Goal: Task Accomplishment & Management: Use online tool/utility

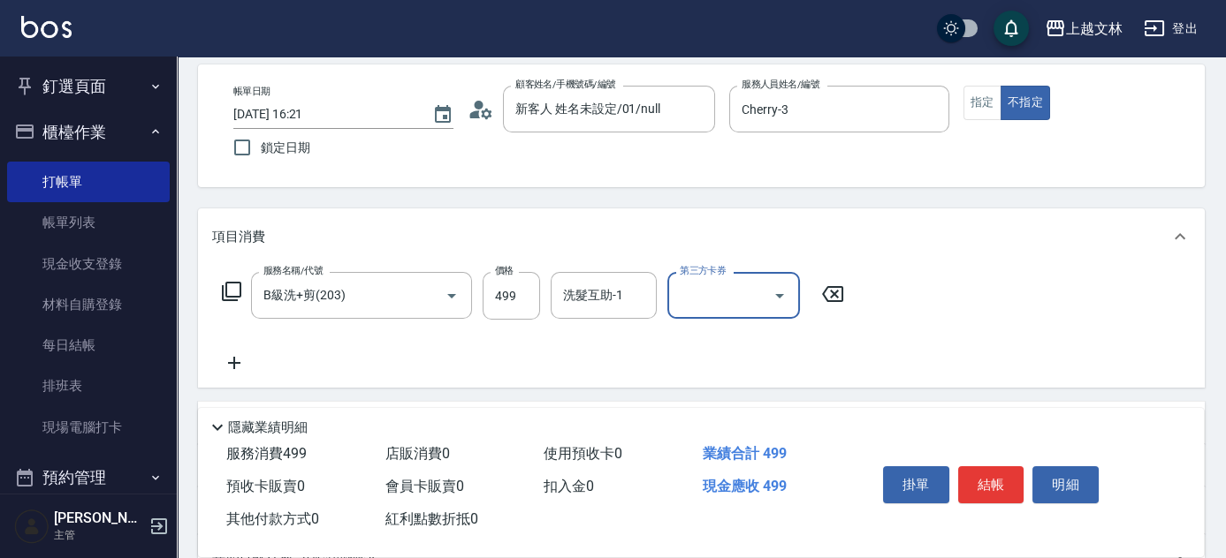
scroll to position [141, 0]
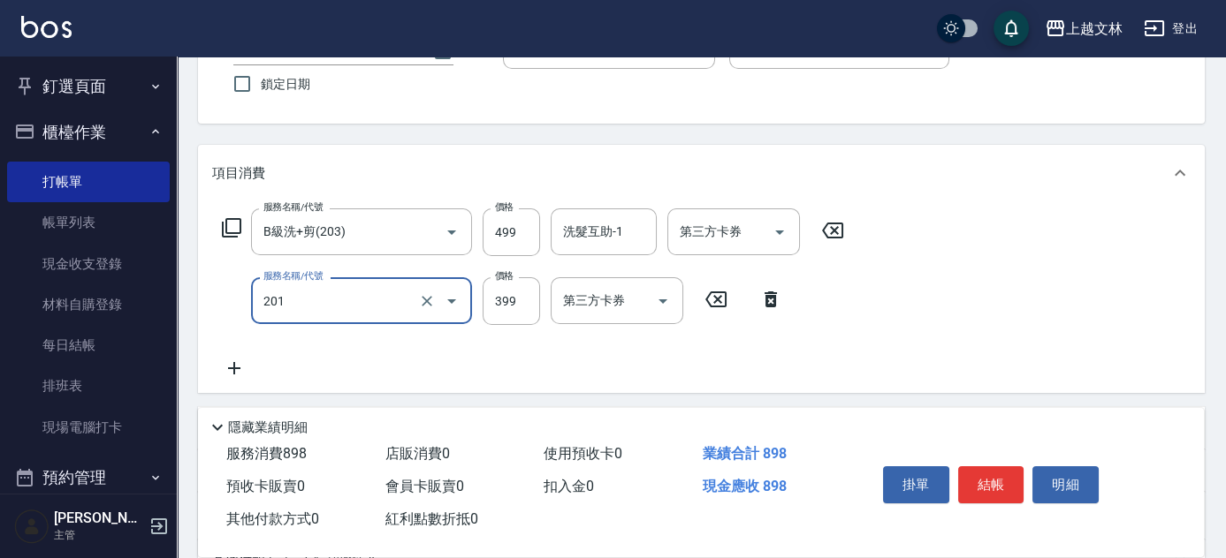
type input "B級單剪(201)"
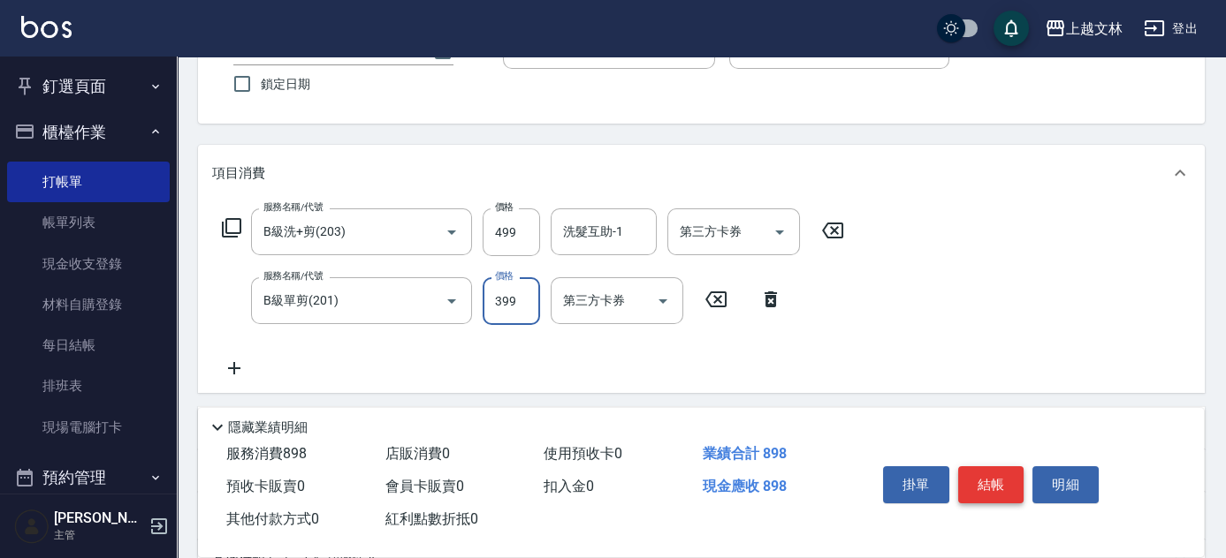
click at [979, 487] on button "結帳" at bounding box center [991, 485] width 66 height 37
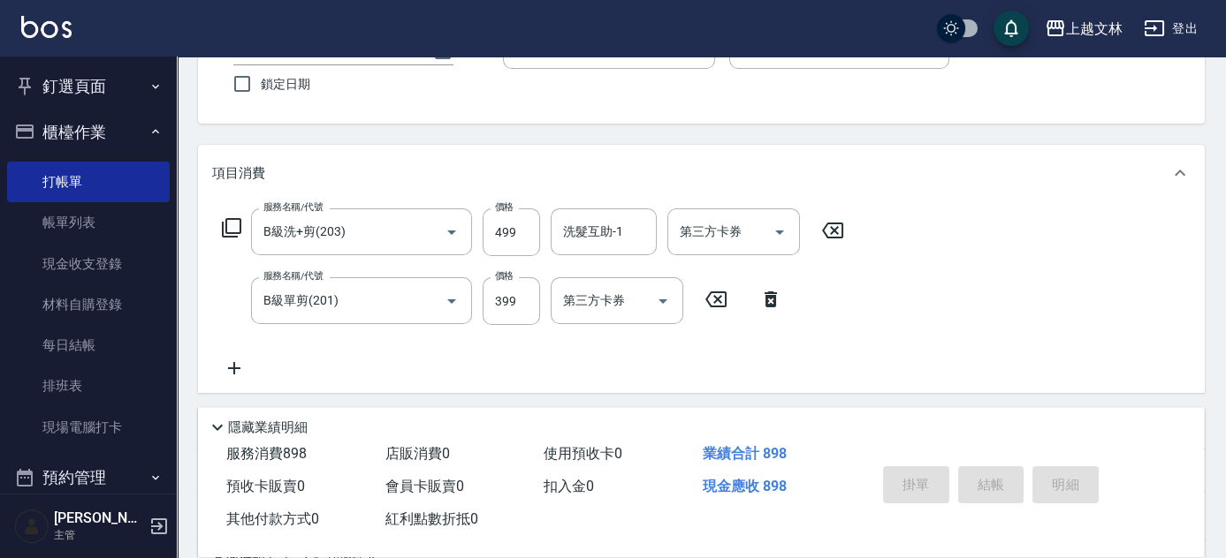
type input "[DATE] 17:03"
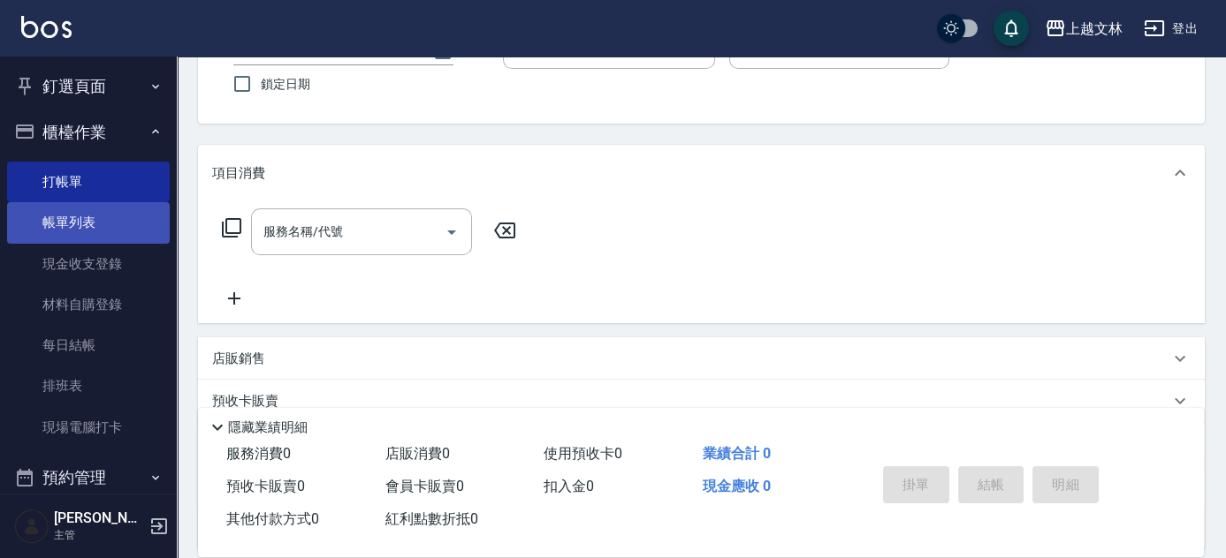
click at [95, 223] on link "帳單列表" at bounding box center [88, 222] width 163 height 41
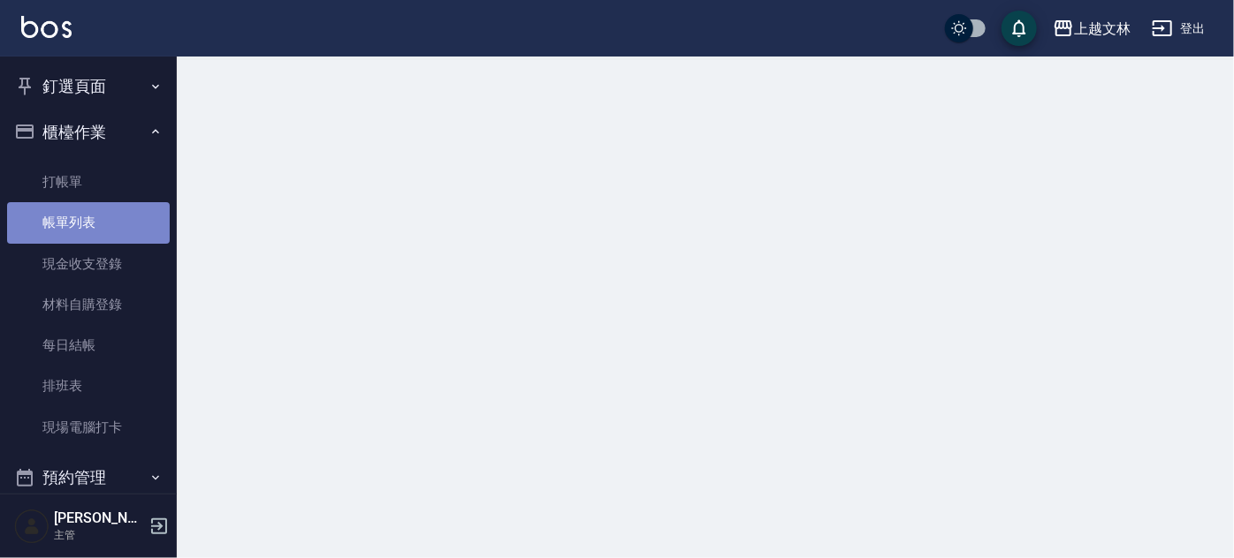
click at [94, 223] on link "帳單列表" at bounding box center [88, 222] width 163 height 41
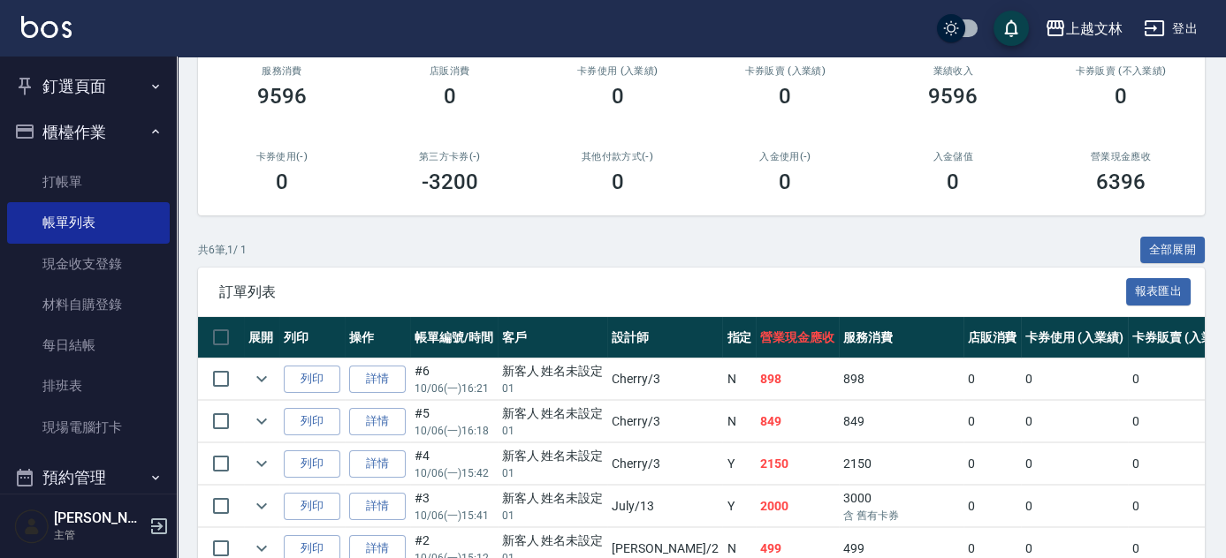
scroll to position [256, 0]
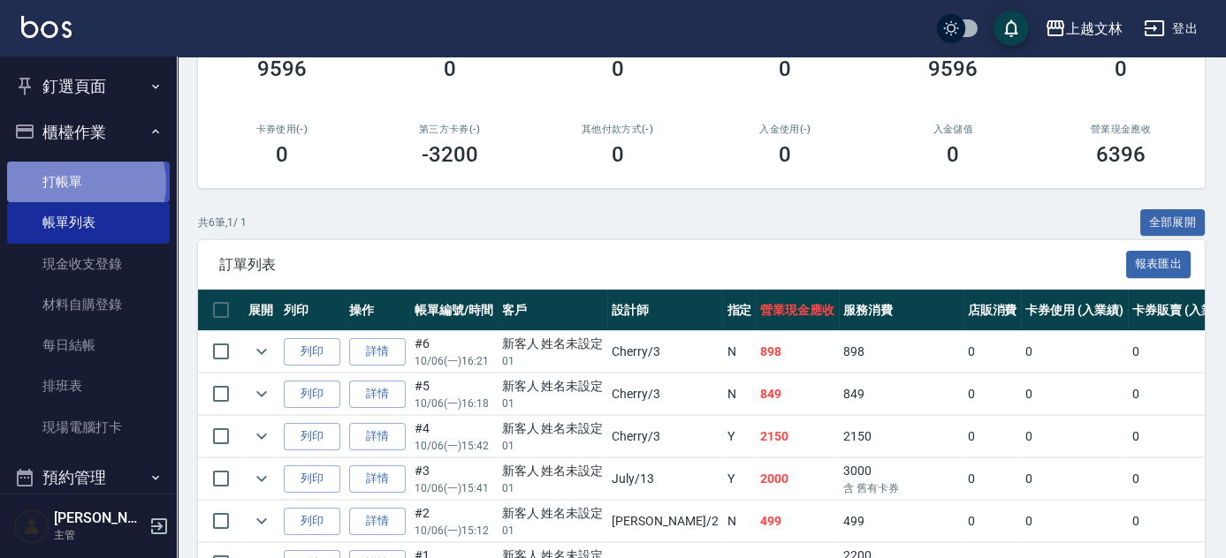
click at [80, 183] on link "打帳單" at bounding box center [88, 182] width 163 height 41
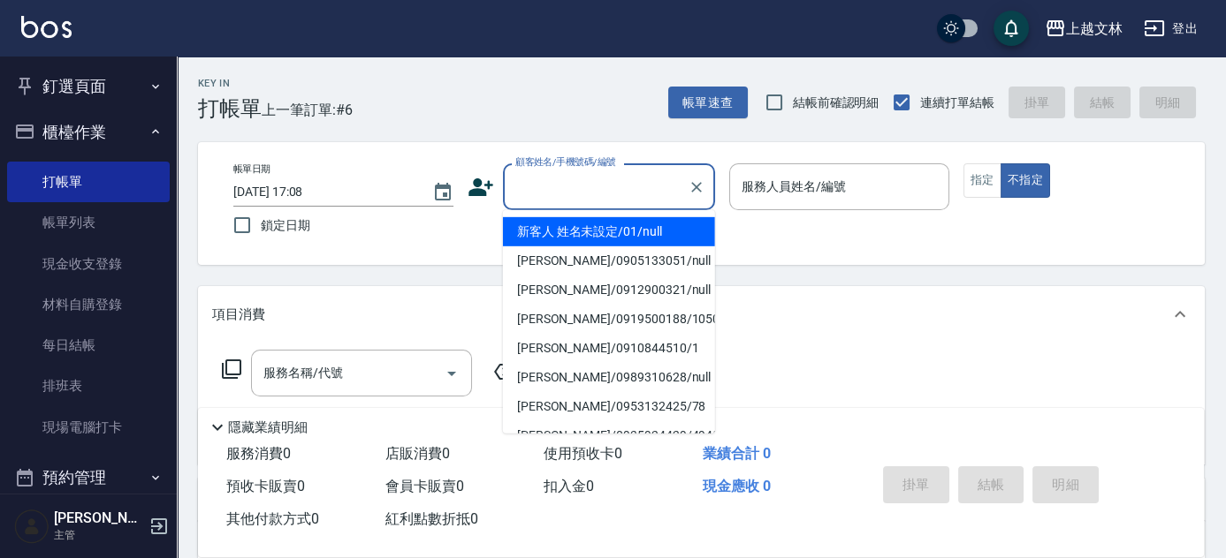
click at [544, 196] on input "顧客姓名/手機號碼/編號" at bounding box center [596, 186] width 170 height 31
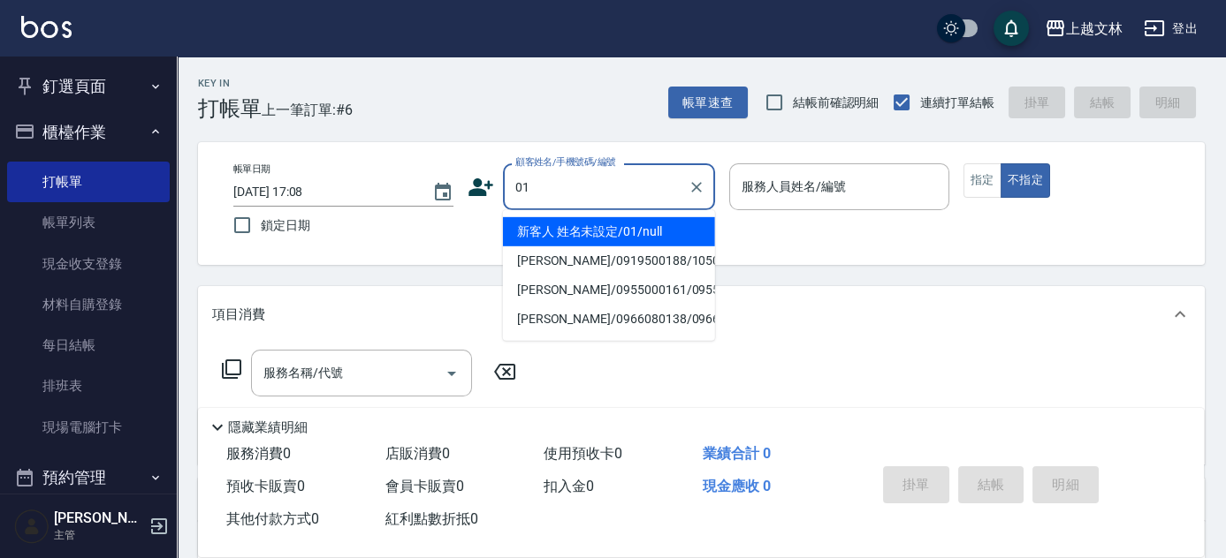
type input "新客人 姓名未設定/01/null"
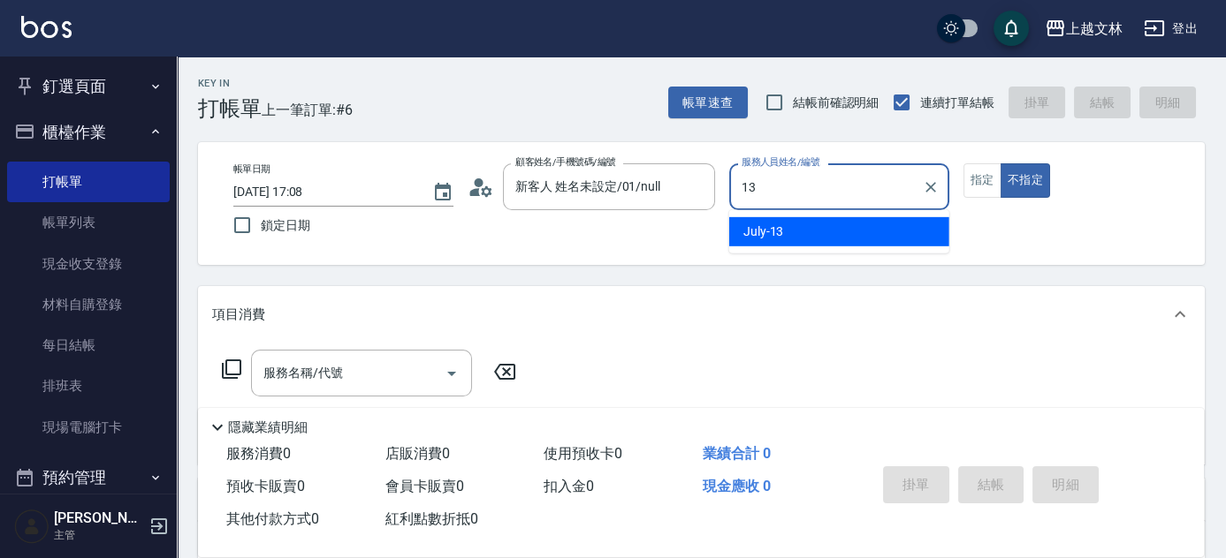
type input "July-13"
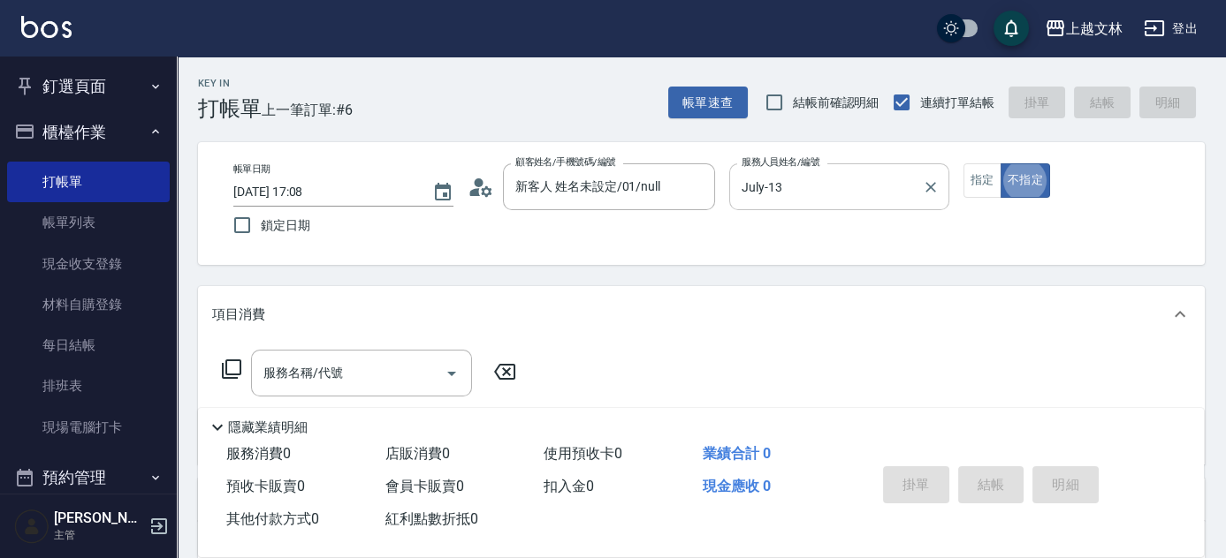
type button "false"
click at [326, 384] on input "服務名稱/代號" at bounding box center [348, 373] width 179 height 31
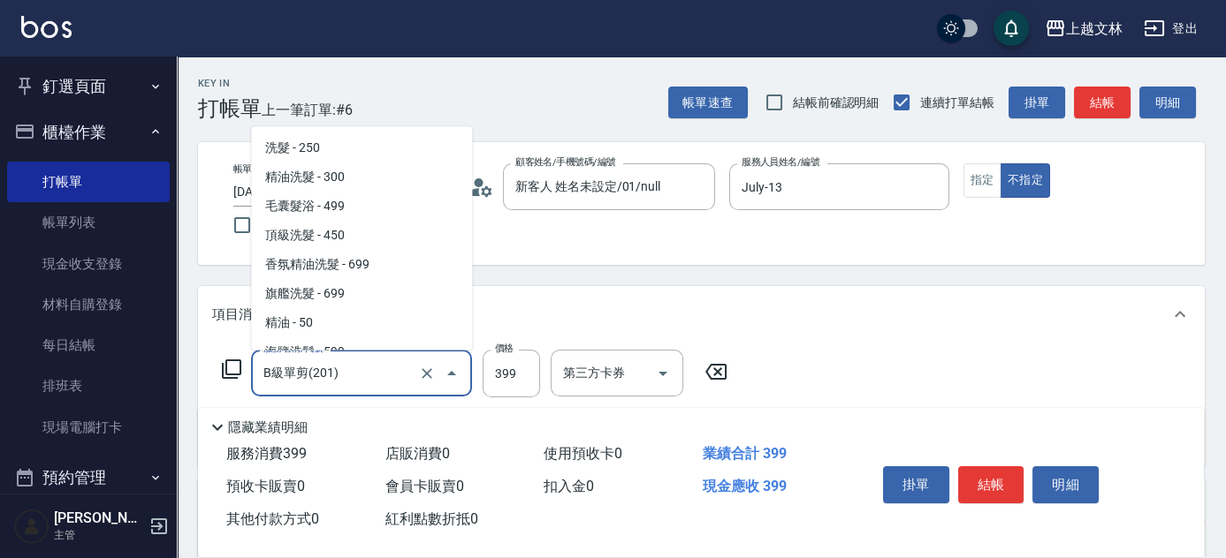
scroll to position [269, 0]
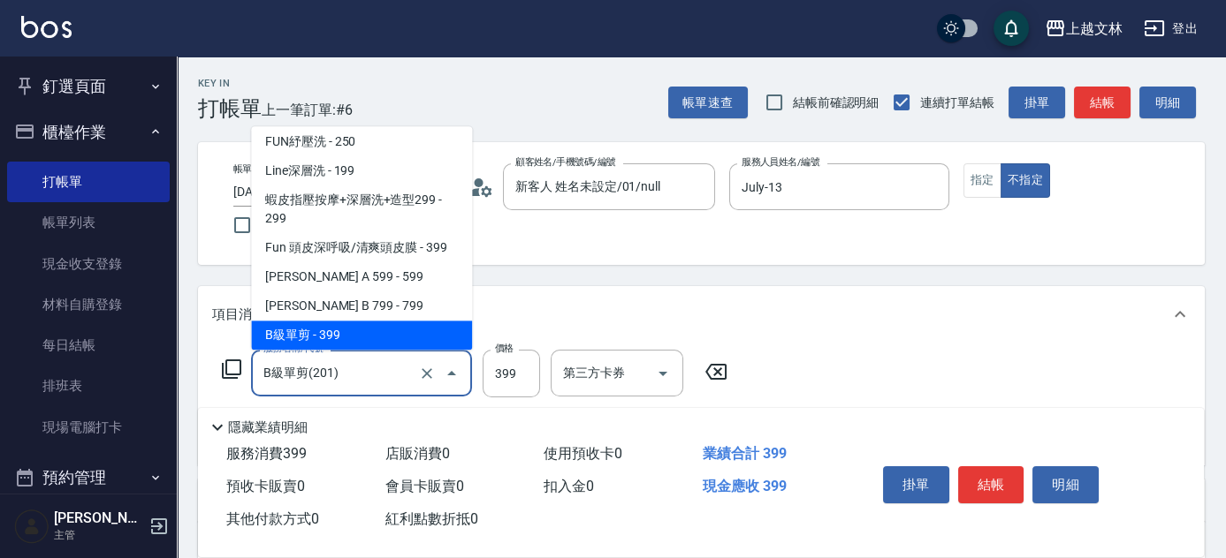
drag, startPoint x: 347, startPoint y: 376, endPoint x: 172, endPoint y: 446, distance: 188.4
click at [171, 446] on div "上越文[PERSON_NAME]出 釘選頁面 店家日報表 設計師排行榜 每日結帳 櫃檯作業 打帳單 帳單列表 現金收支登錄 材料自購登錄 每日結帳 排班表 現…" at bounding box center [613, 432] width 1226 height 865
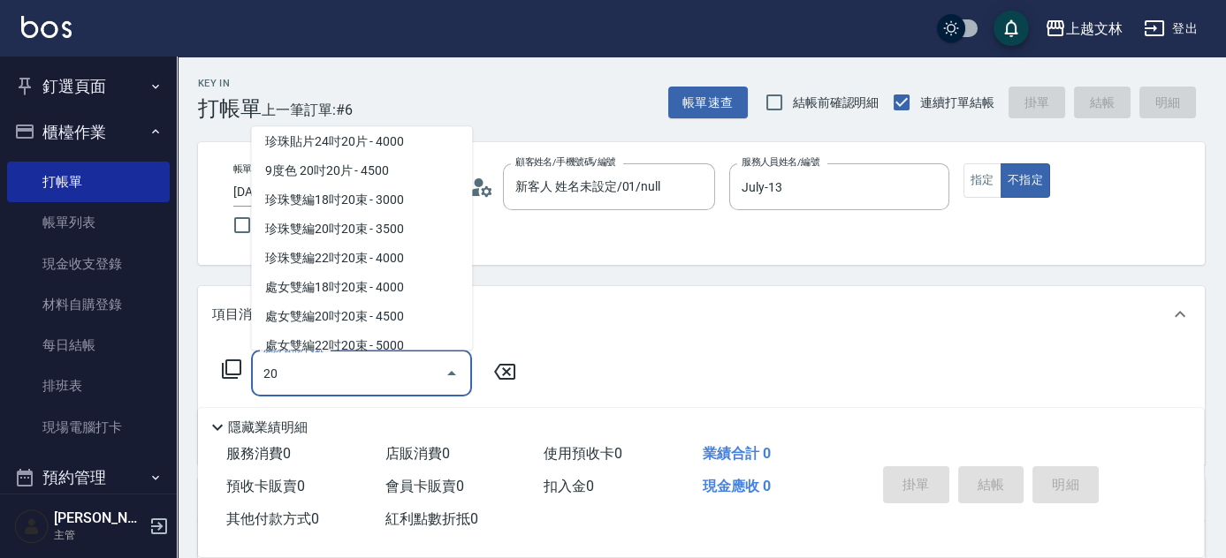
scroll to position [0, 0]
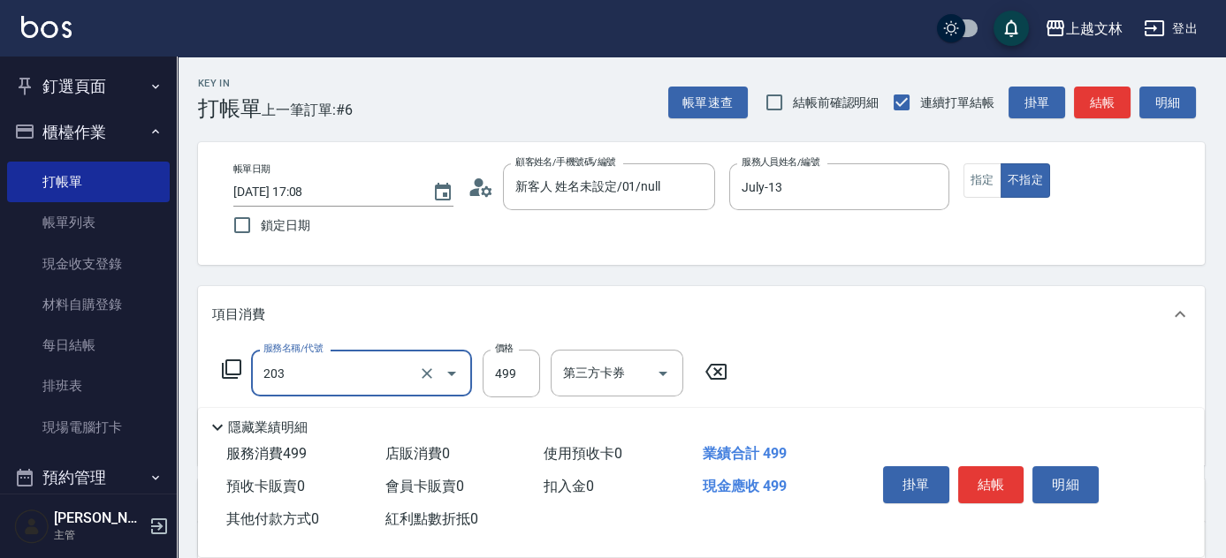
type input "B級洗+剪(203)"
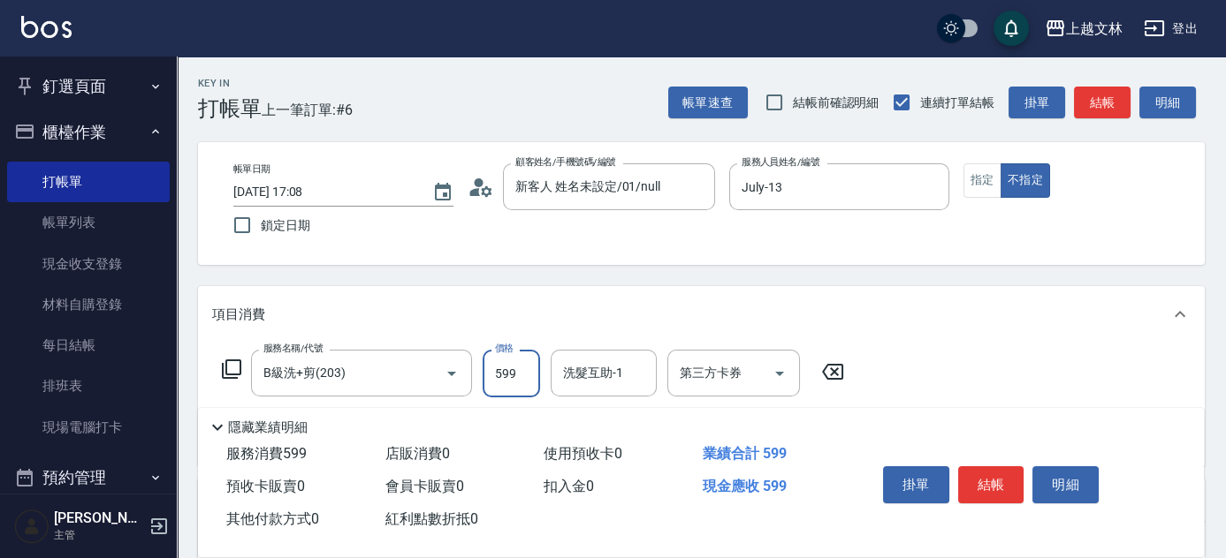
type input "599"
click at [1000, 490] on button "結帳" at bounding box center [991, 485] width 66 height 37
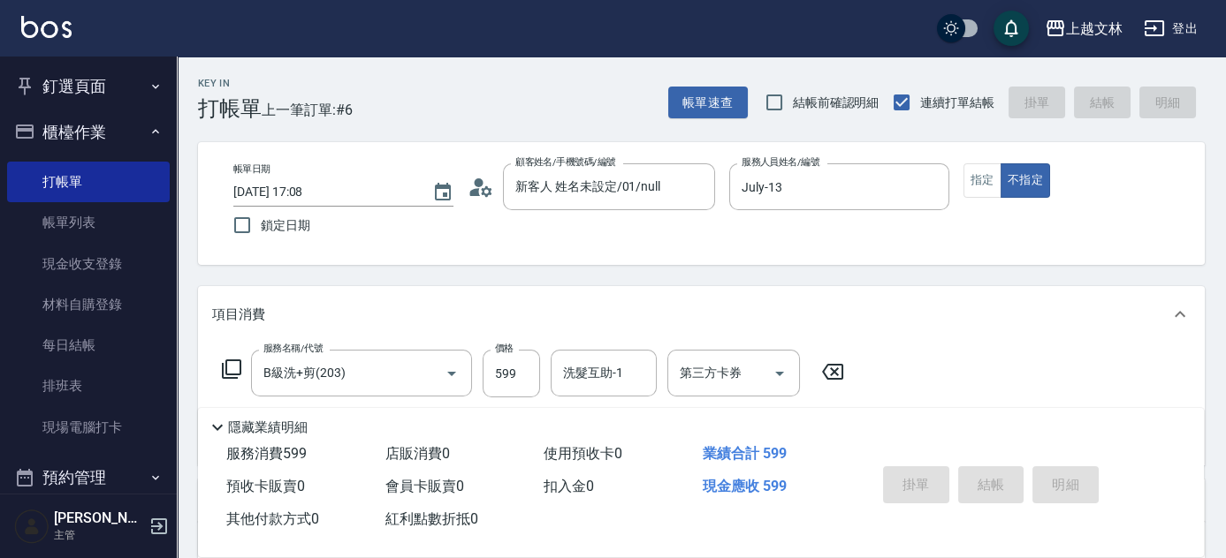
type input "[DATE] 17:09"
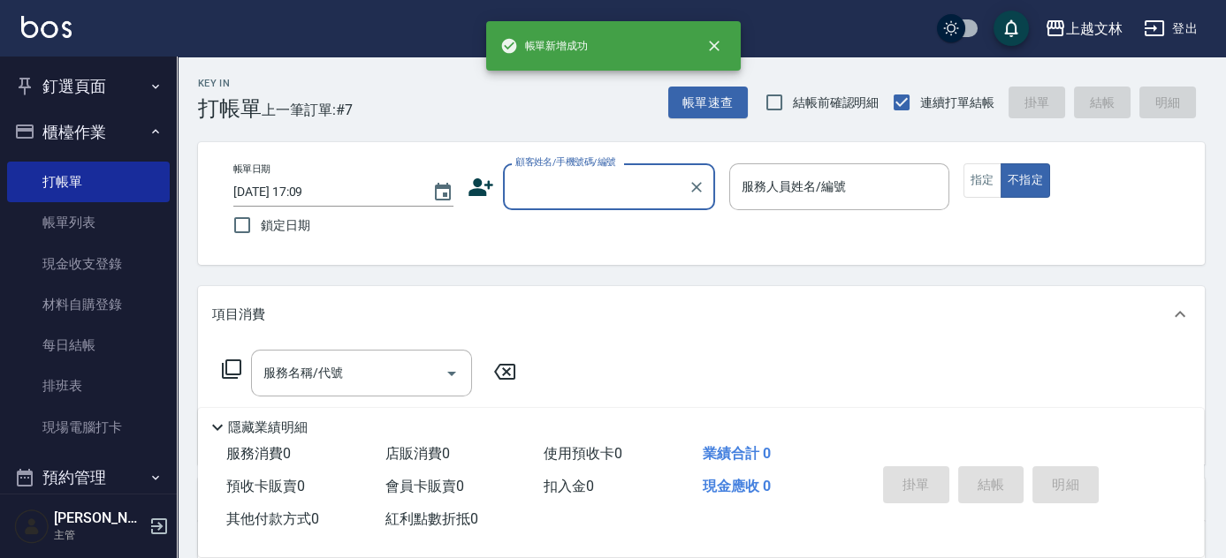
click at [81, 130] on button "櫃檯作業" at bounding box center [88, 133] width 163 height 46
